Goal: Information Seeking & Learning: Learn about a topic

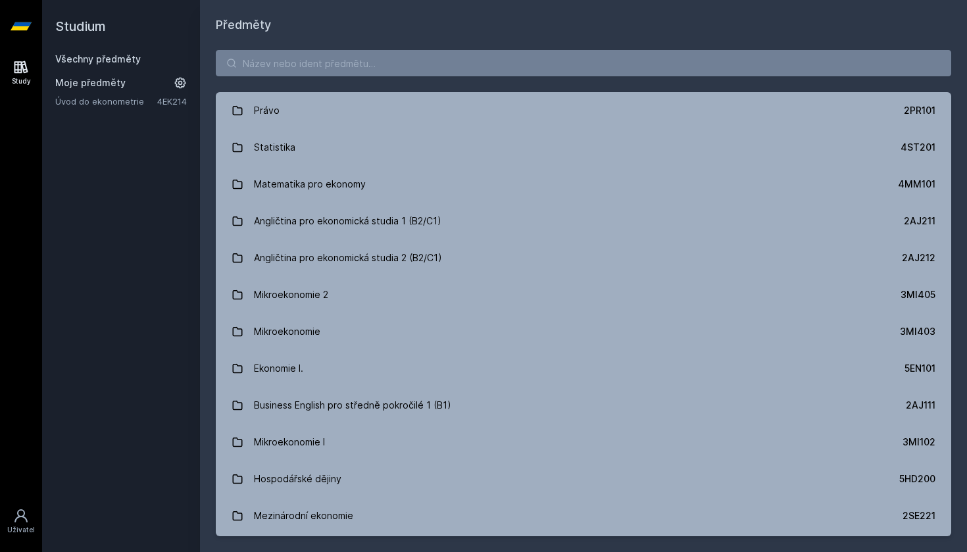
click at [541, 41] on div "Právo 2PR101 Statistika 4ST201 Matematika pro ekonomy 4MM101 Angličtina pro eko…" at bounding box center [583, 293] width 767 height 518
click at [543, 57] on input "search" at bounding box center [583, 63] width 735 height 26
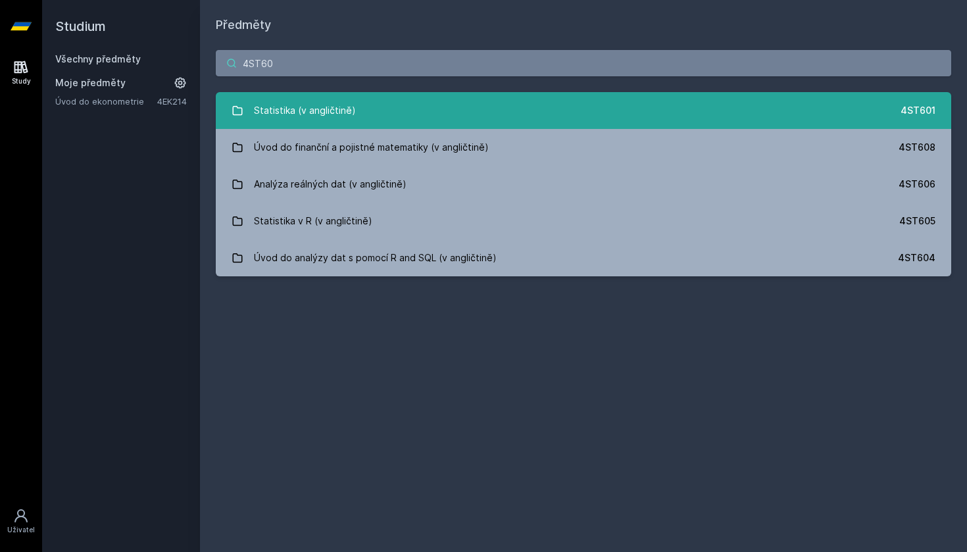
type input "4ST60"
click at [629, 111] on link "Statistika (v angličtině) 4ST601" at bounding box center [583, 110] width 735 height 37
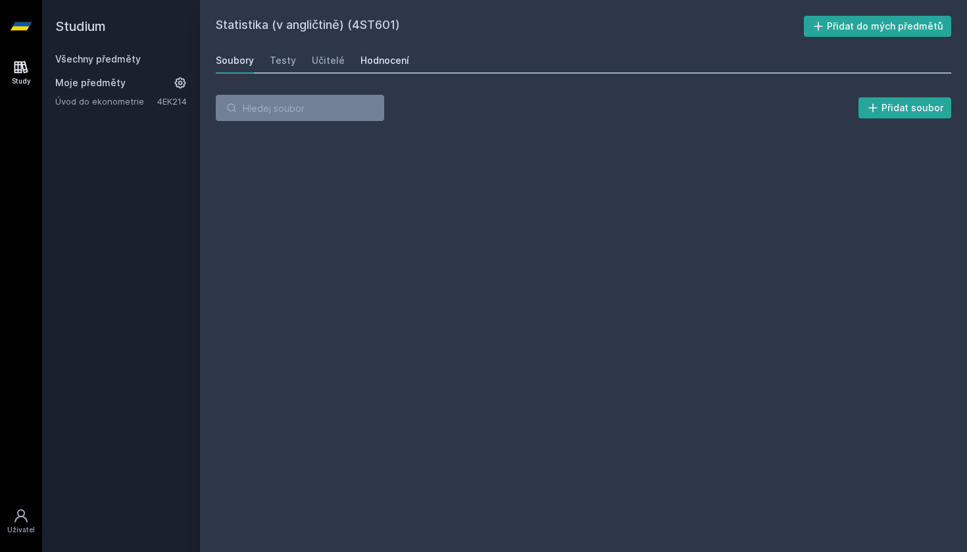
click at [376, 67] on link "Hodnocení" at bounding box center [384, 60] width 49 height 26
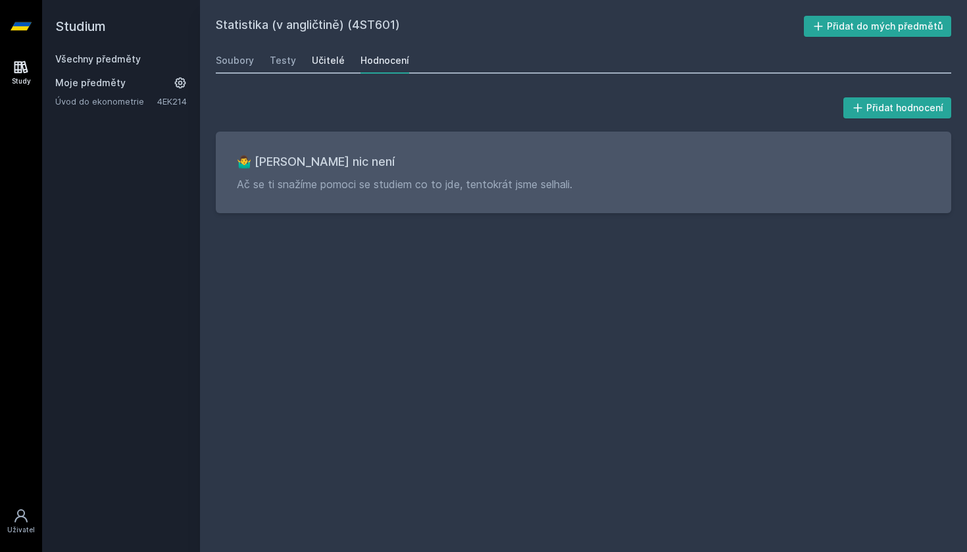
click at [330, 66] on div "Učitelé" at bounding box center [328, 60] width 33 height 13
click at [280, 57] on div "Testy" at bounding box center [283, 60] width 26 height 13
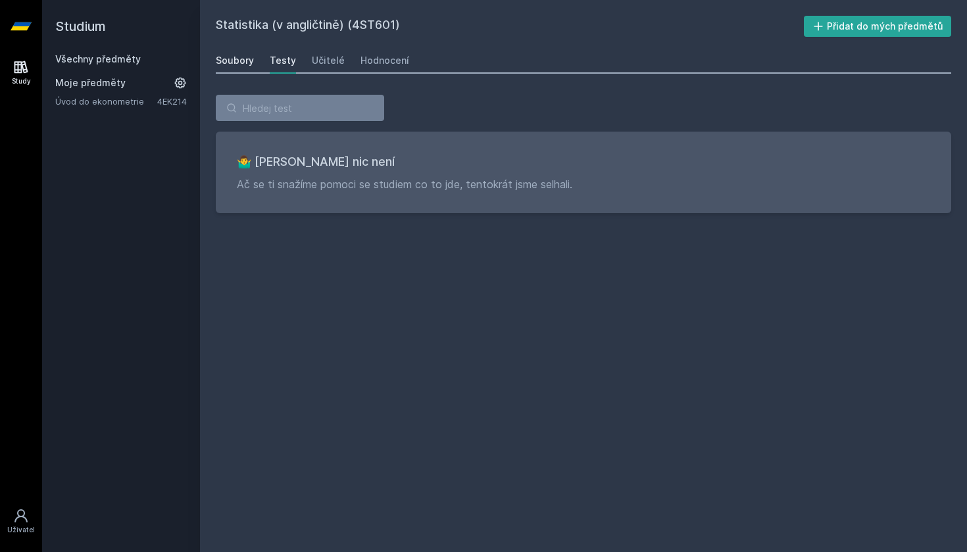
click at [243, 57] on div "Soubory" at bounding box center [235, 60] width 38 height 13
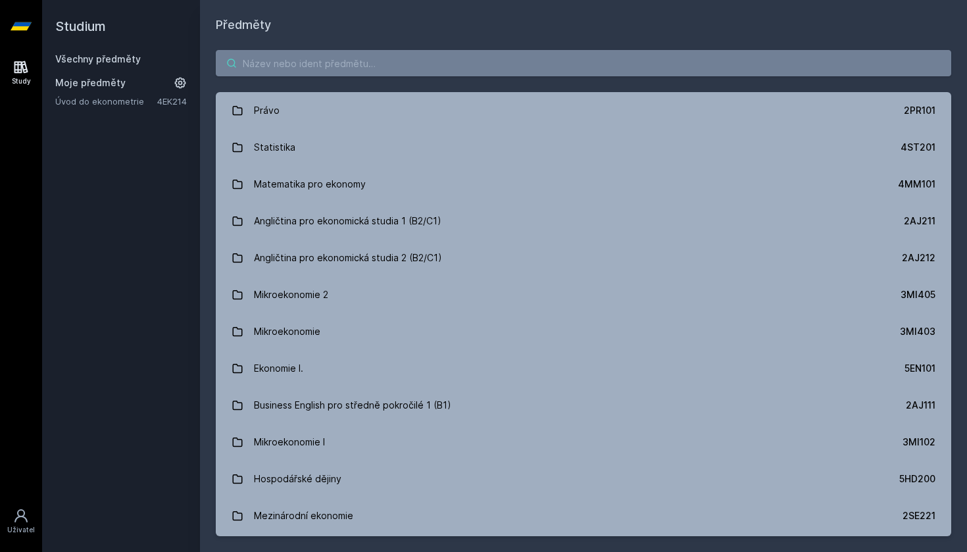
click at [325, 66] on input "search" at bounding box center [583, 63] width 735 height 26
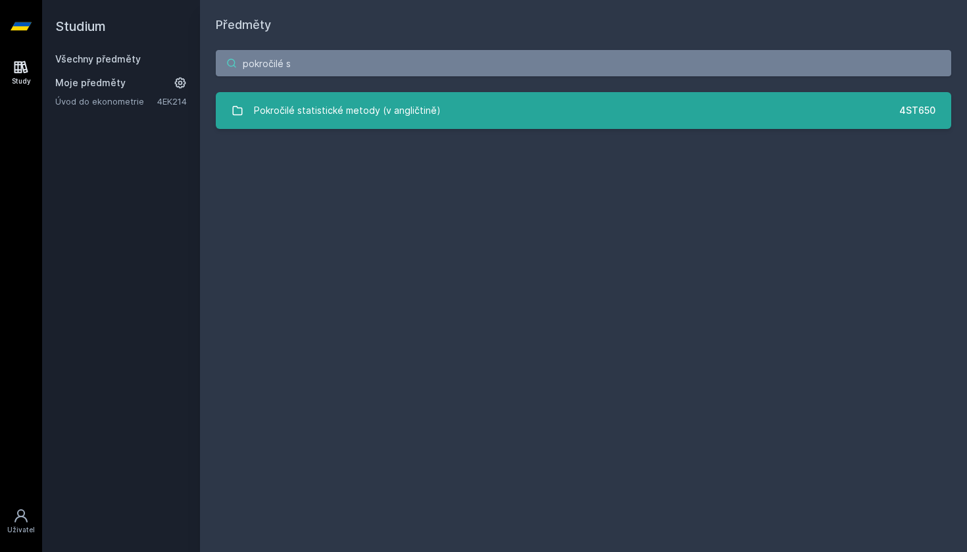
type input "pokročilé s"
click at [292, 105] on div "Pokročilé statistické metody (v angličtině)" at bounding box center [347, 110] width 187 height 26
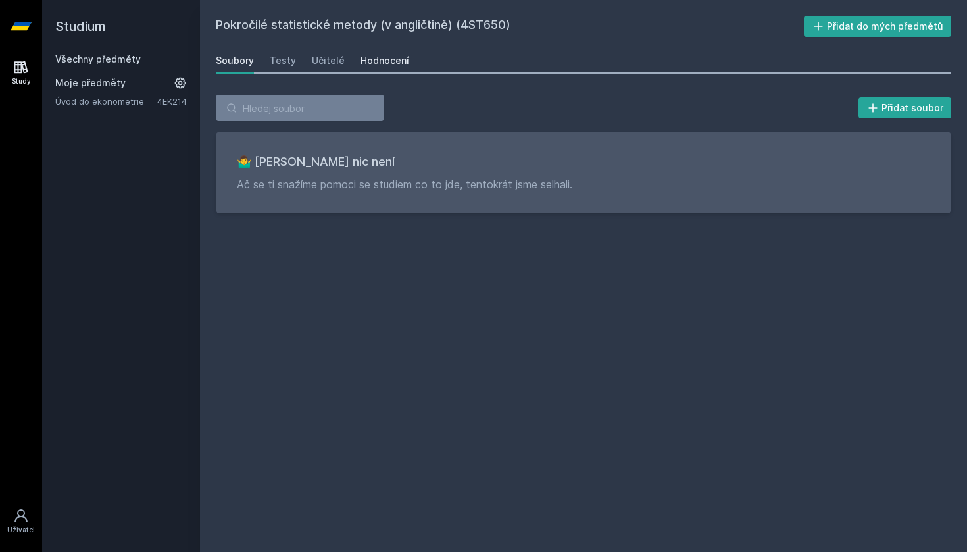
click at [367, 60] on div "Hodnocení" at bounding box center [384, 60] width 49 height 13
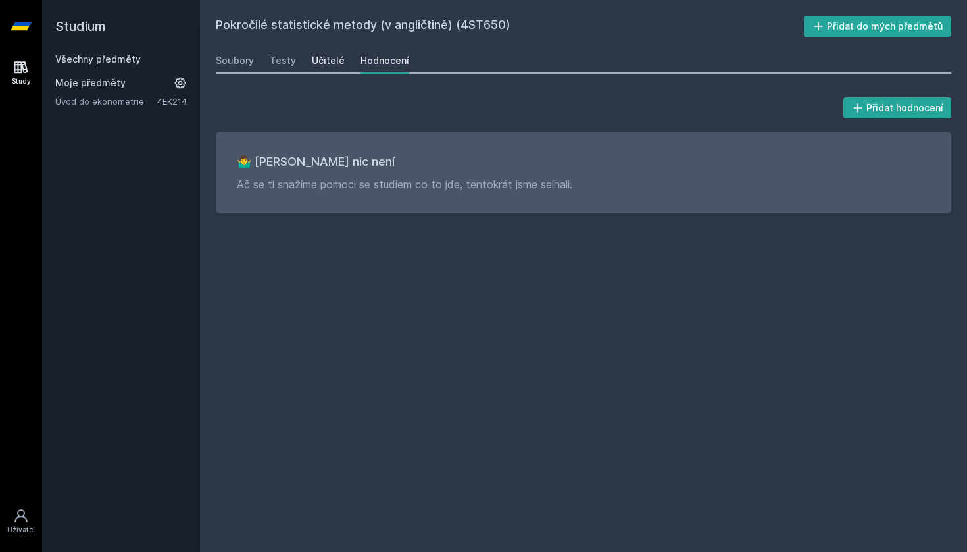
click at [322, 60] on div "Učitelé" at bounding box center [328, 60] width 33 height 13
click at [270, 62] on div "Testy" at bounding box center [283, 60] width 26 height 13
